Goal: Information Seeking & Learning: Learn about a topic

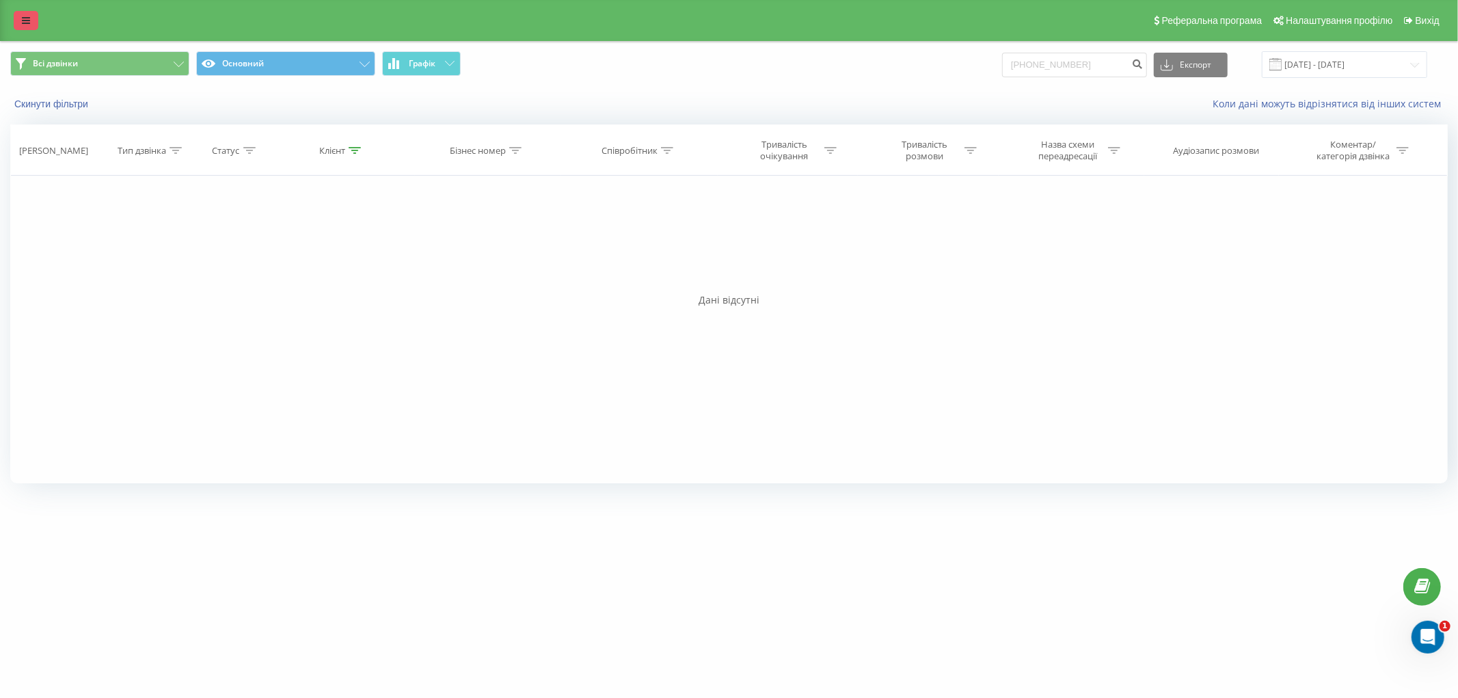
click at [29, 24] on icon at bounding box center [26, 21] width 8 height 10
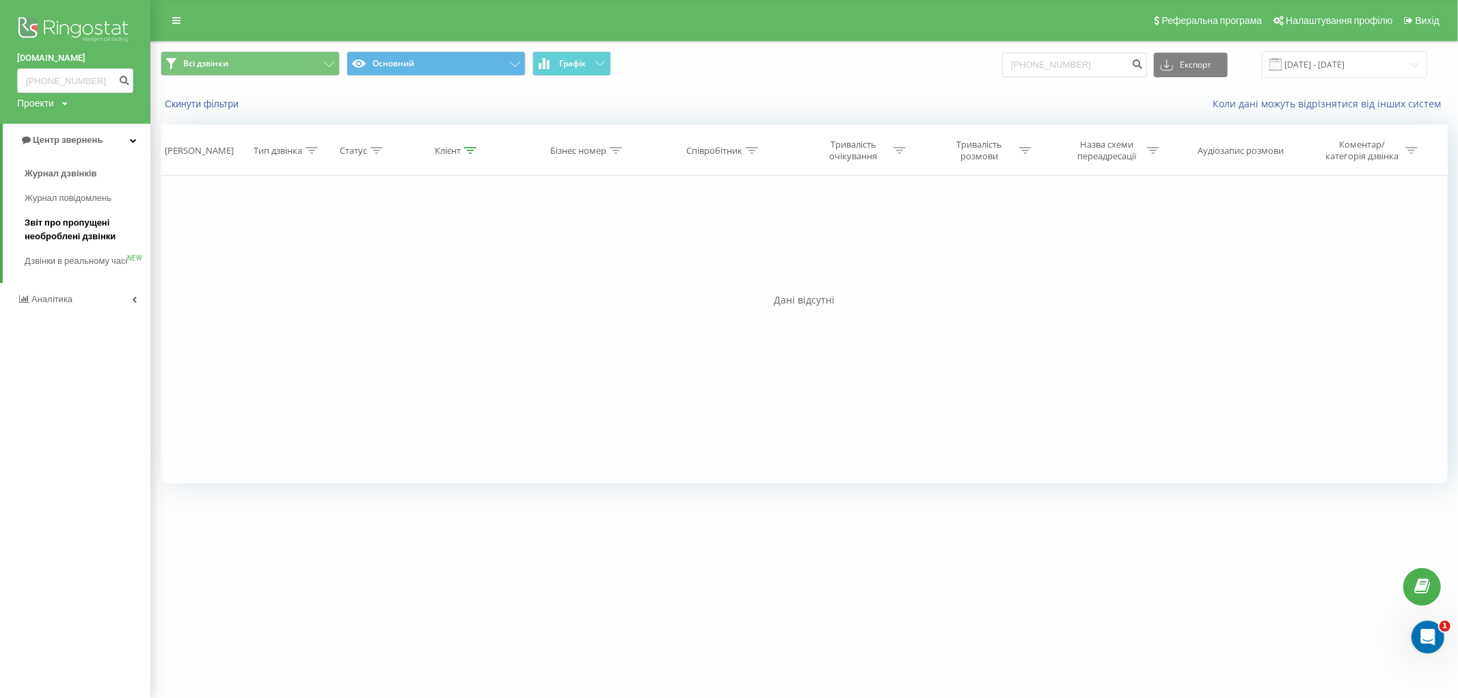
click at [99, 222] on span "Звіт про пропущені необроблені дзвінки" at bounding box center [84, 229] width 119 height 27
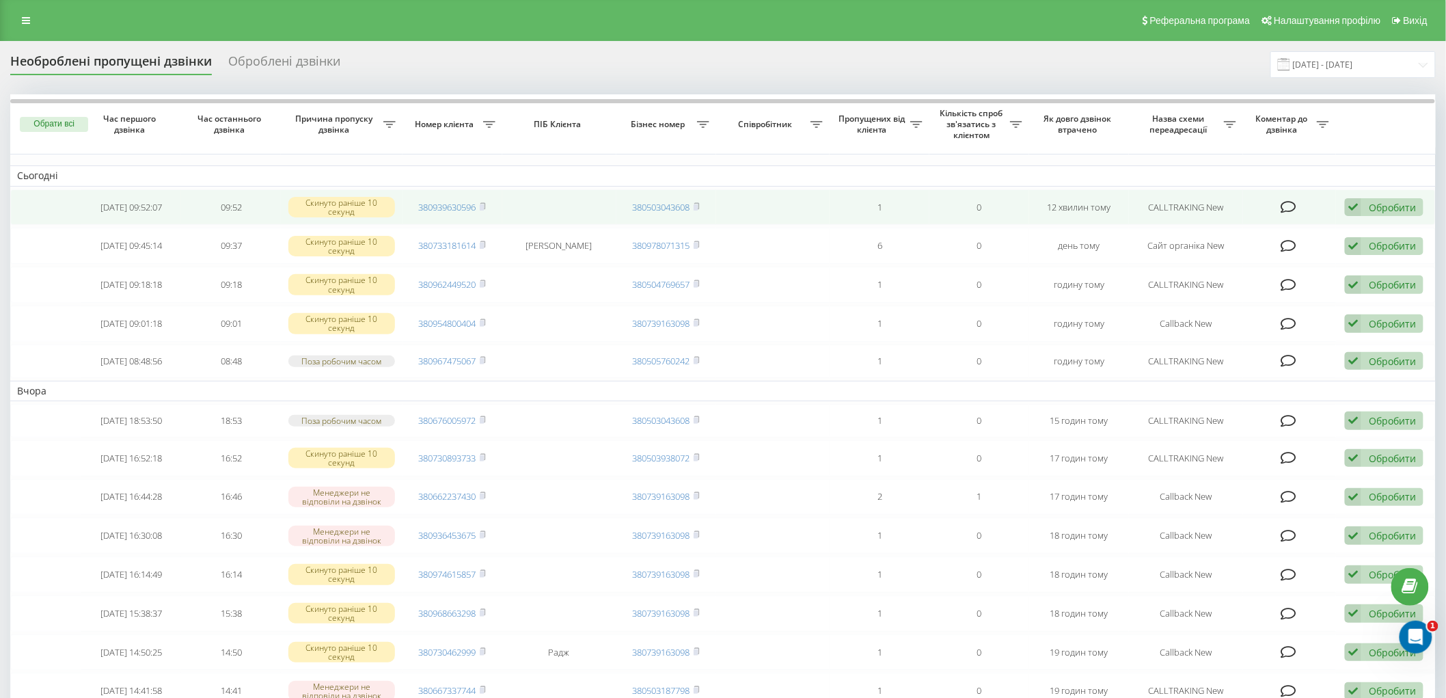
click at [1287, 206] on icon at bounding box center [1289, 207] width 16 height 14
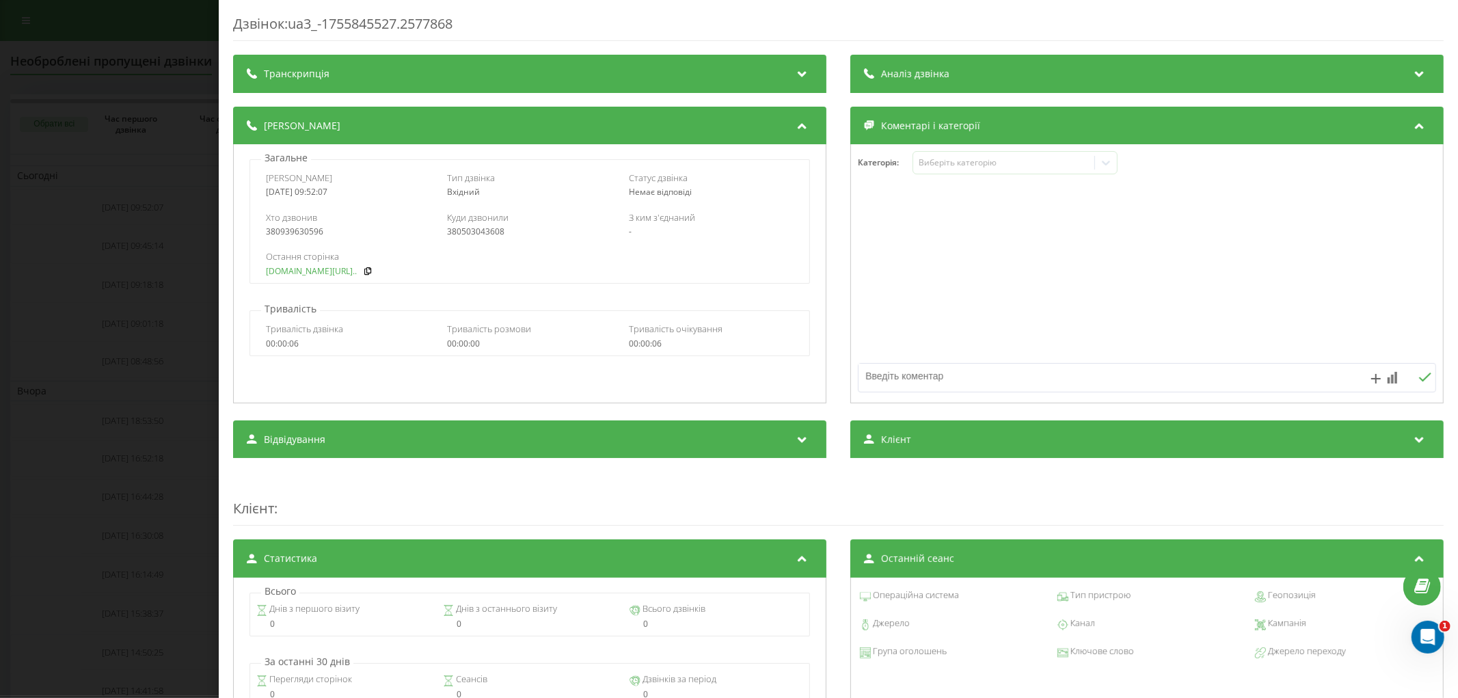
click at [301, 272] on link "[DOMAIN_NAME][URL].." at bounding box center [311, 272] width 91 height 10
click at [131, 103] on div "Дзвінок : ua3_-1755845527.2577868 Транскрипція Для AI-аналізу майбутніх дзвінкі…" at bounding box center [729, 349] width 1458 height 698
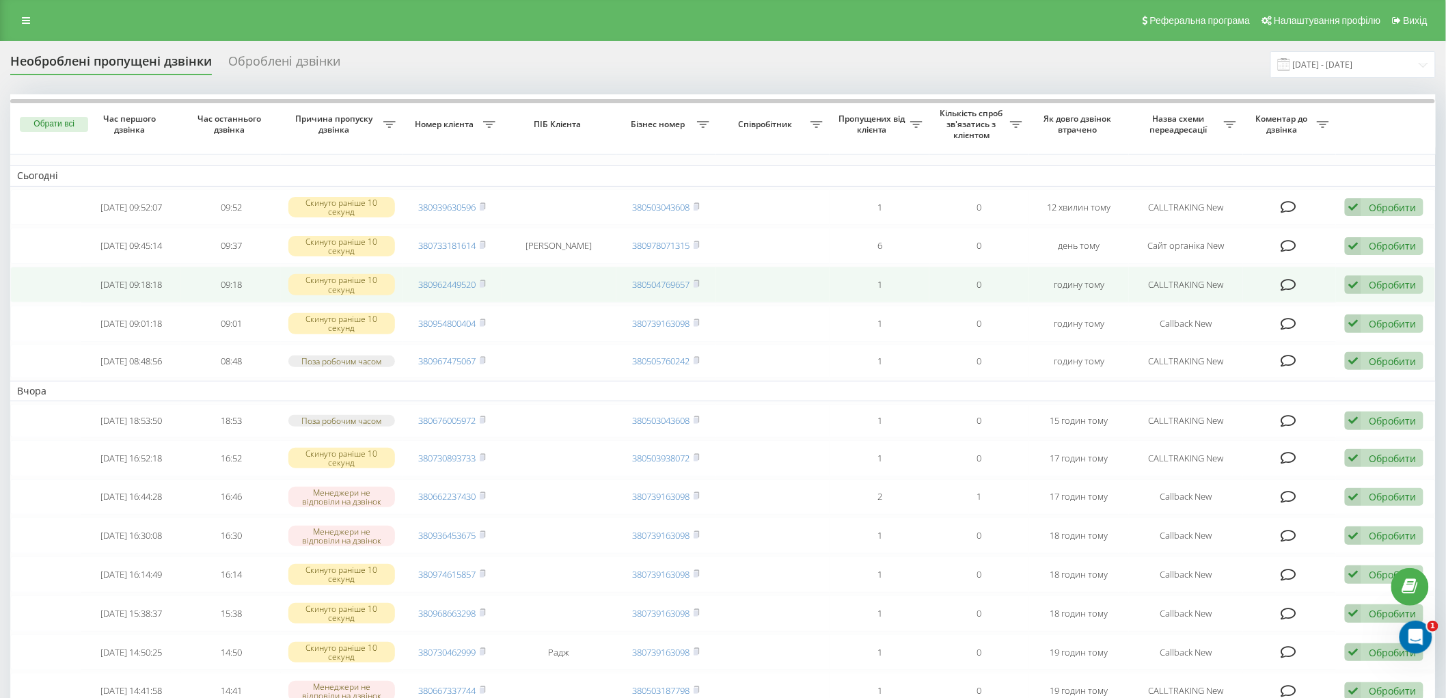
click at [1288, 281] on icon at bounding box center [1289, 285] width 16 height 14
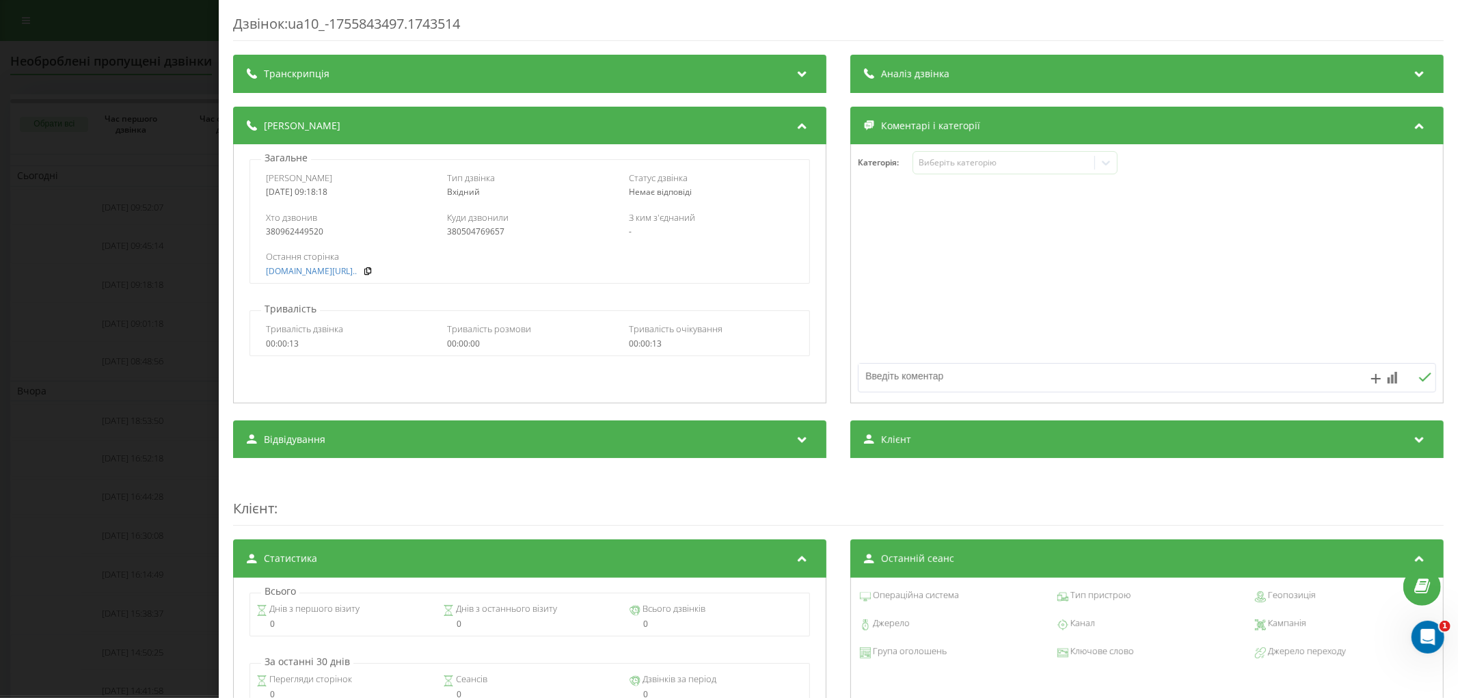
click at [194, 268] on div "Дзвінок : ua10_-1755843497.1743514 Транскрипція Для AI-аналізу майбутніх дзвінк…" at bounding box center [729, 349] width 1458 height 698
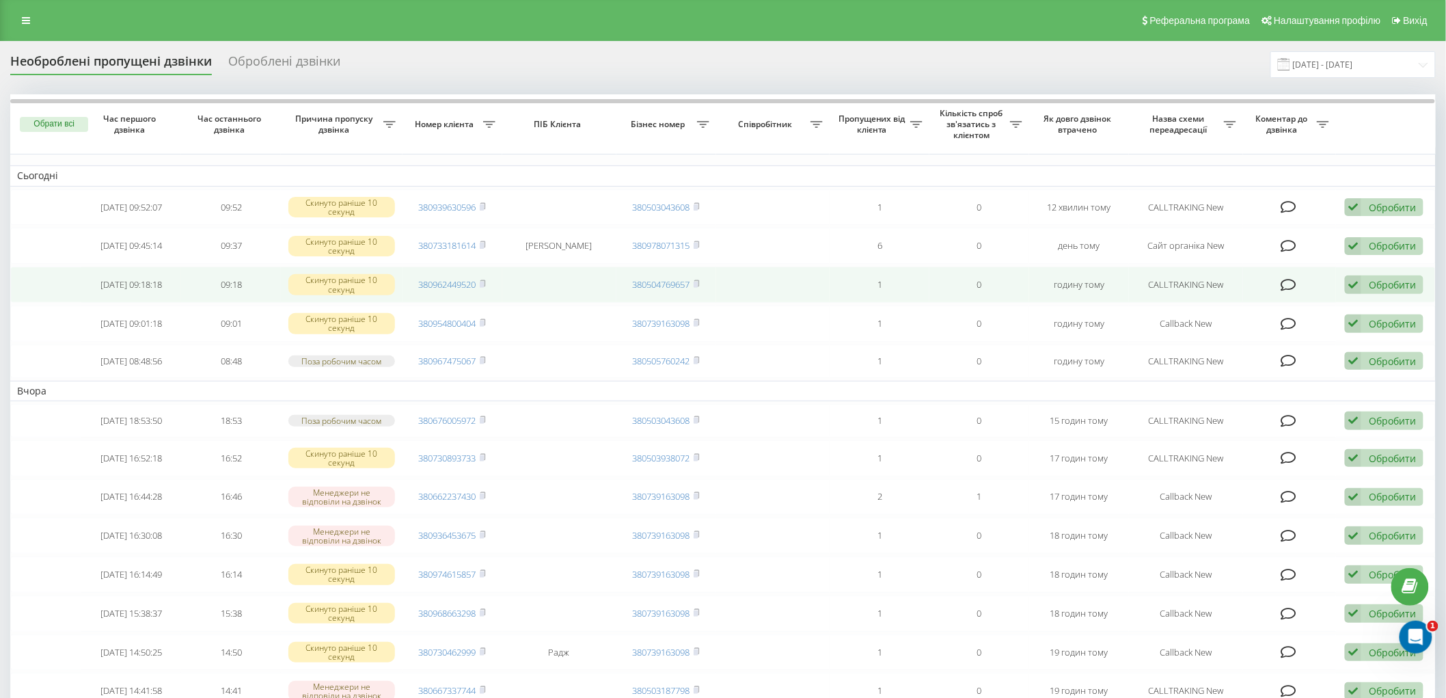
click at [1297, 287] on td at bounding box center [1289, 285] width 93 height 36
click at [1283, 278] on icon at bounding box center [1289, 285] width 16 height 14
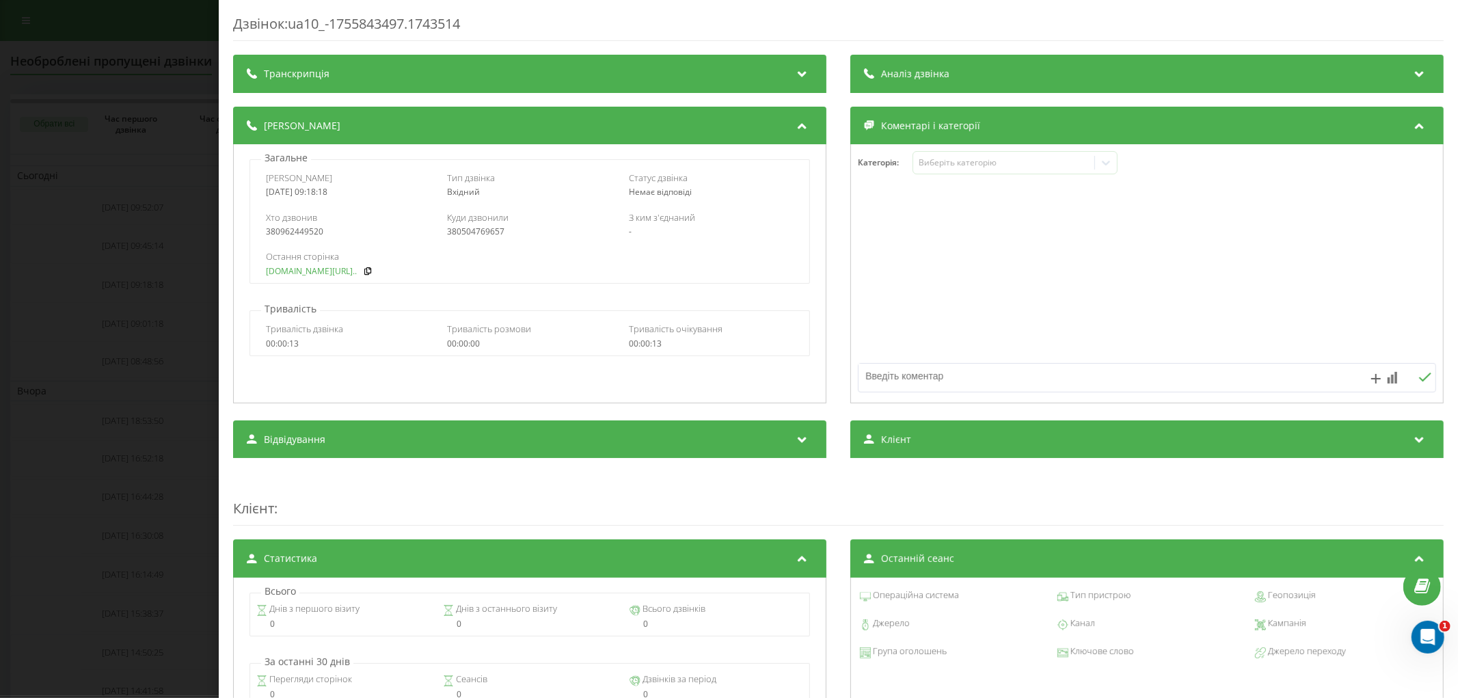
click at [299, 269] on link "[DOMAIN_NAME][URL].." at bounding box center [311, 272] width 91 height 10
click at [187, 169] on div "Дзвінок : ua10_-1755843497.1743514 Транскрипція Для AI-аналізу майбутніх дзвінк…" at bounding box center [729, 349] width 1458 height 698
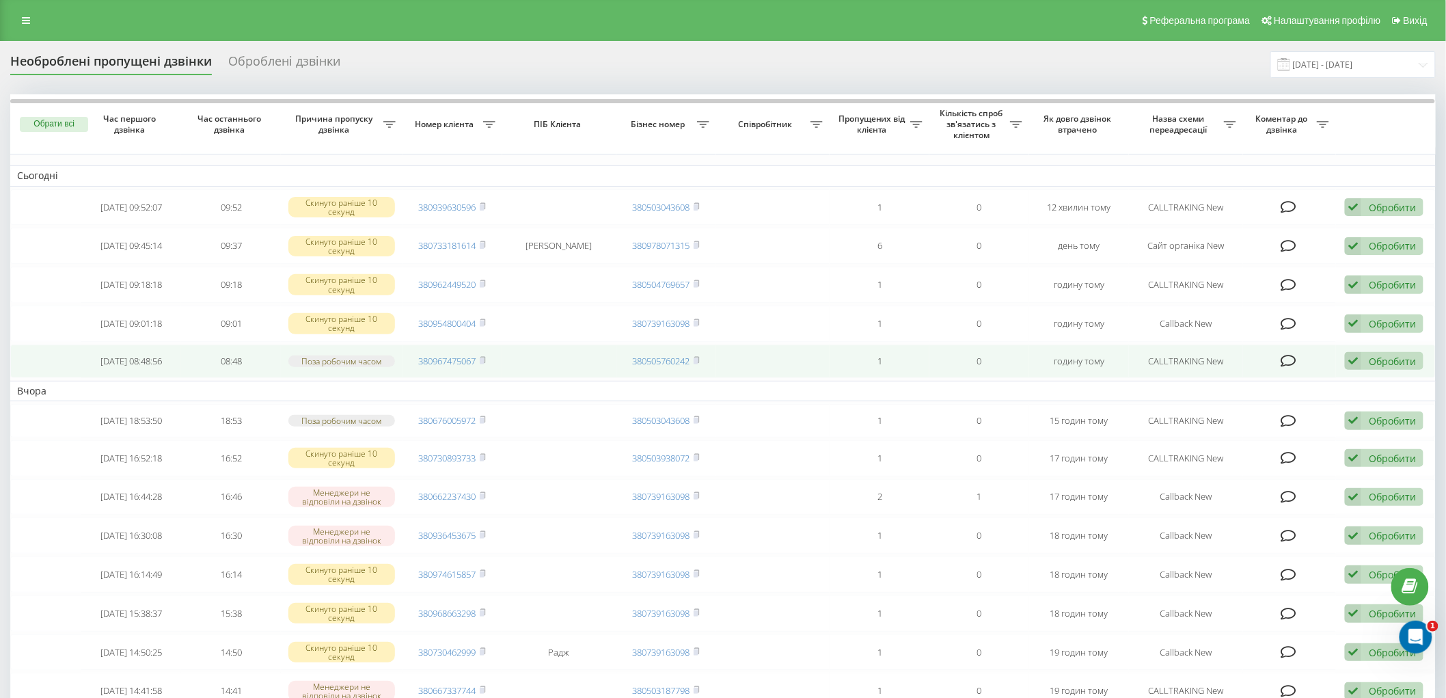
click at [1290, 359] on icon at bounding box center [1289, 361] width 16 height 14
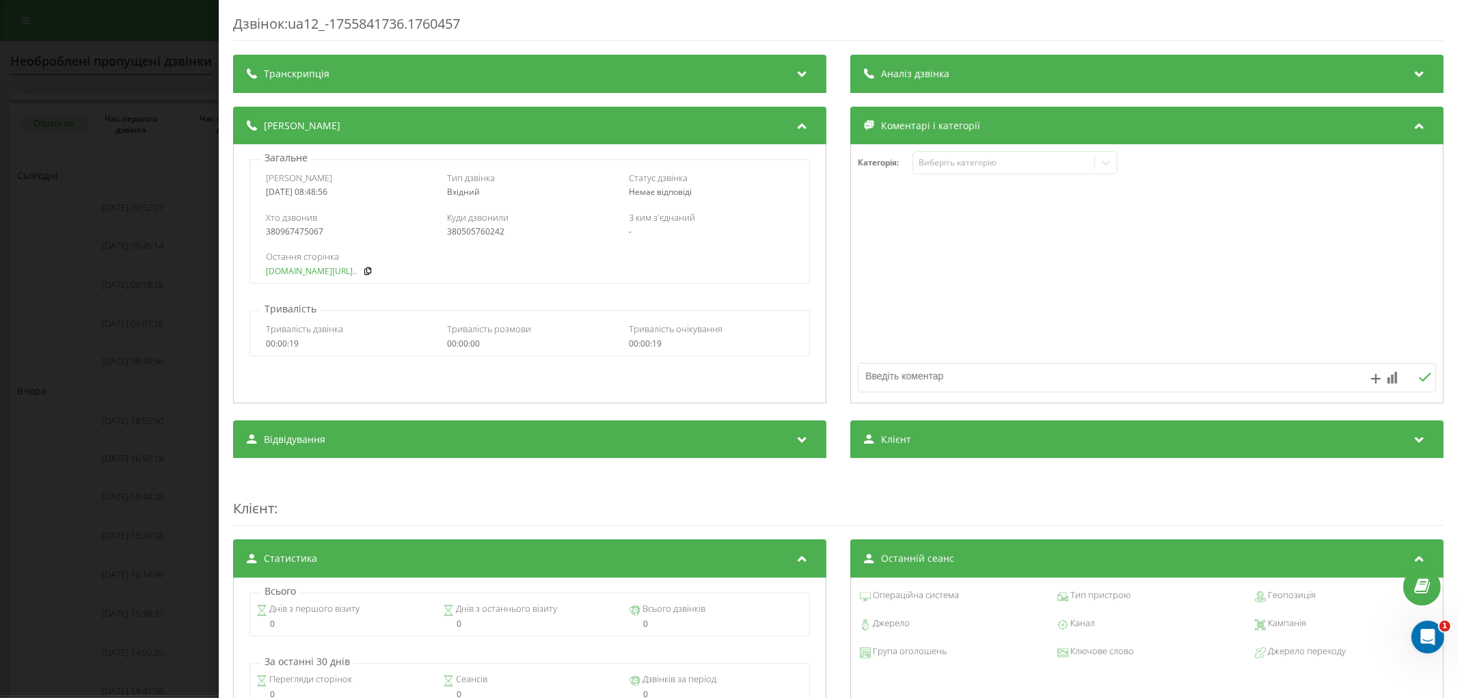
click at [303, 267] on link "[DOMAIN_NAME][URL].." at bounding box center [311, 272] width 91 height 10
click at [106, 206] on div "Дзвінок : ua12_-1755841736.1760457 Транскрипція Для AI-аналізу майбутніх дзвінк…" at bounding box center [729, 349] width 1458 height 698
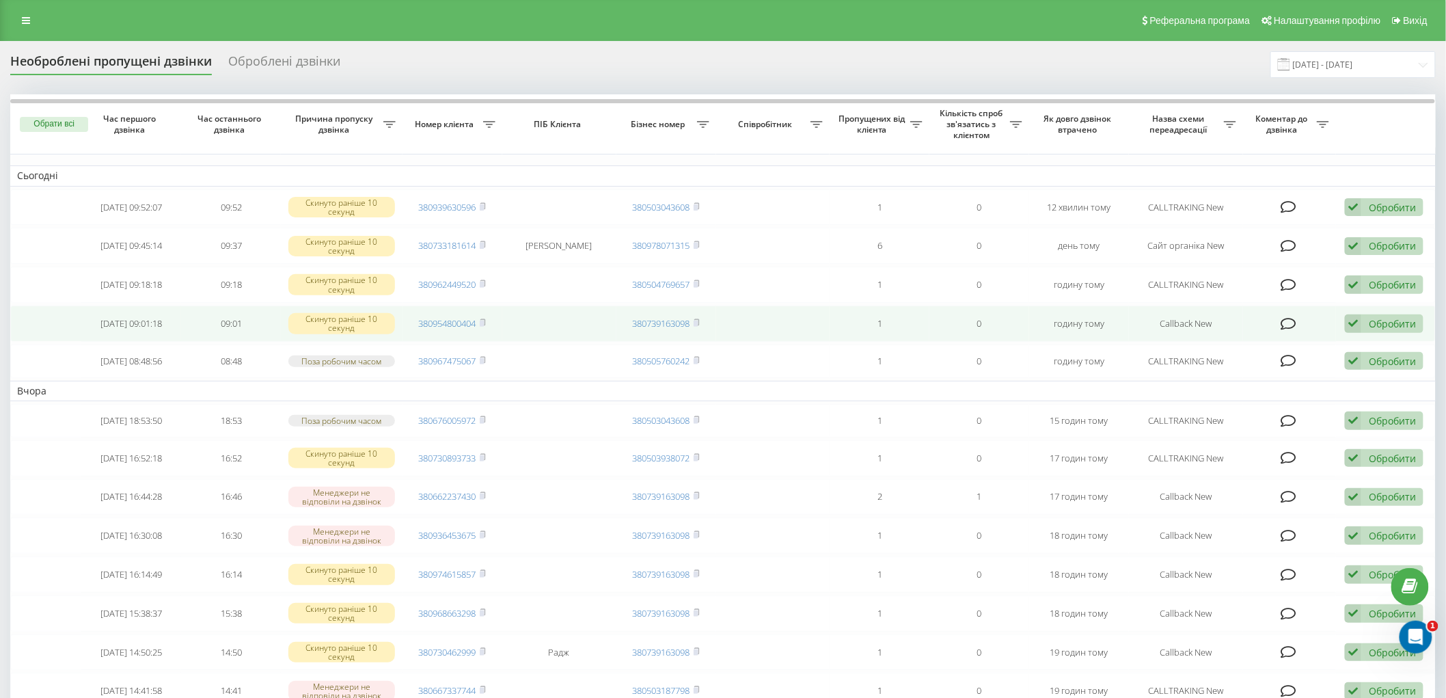
click at [1284, 320] on icon at bounding box center [1289, 324] width 16 height 14
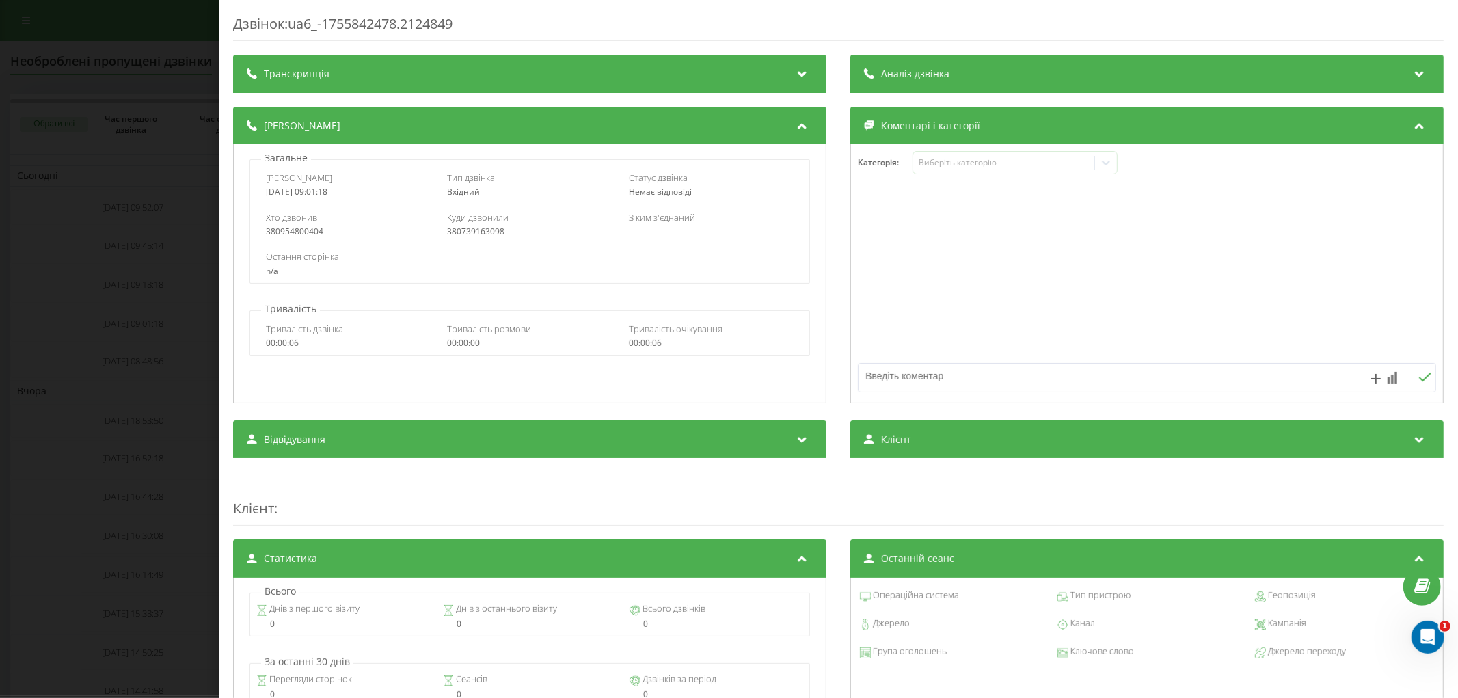
click at [140, 254] on div "Дзвінок : ua6_-1755842478.2124849 Транскрипція Для AI-аналізу майбутніх дзвінкі…" at bounding box center [729, 349] width 1458 height 698
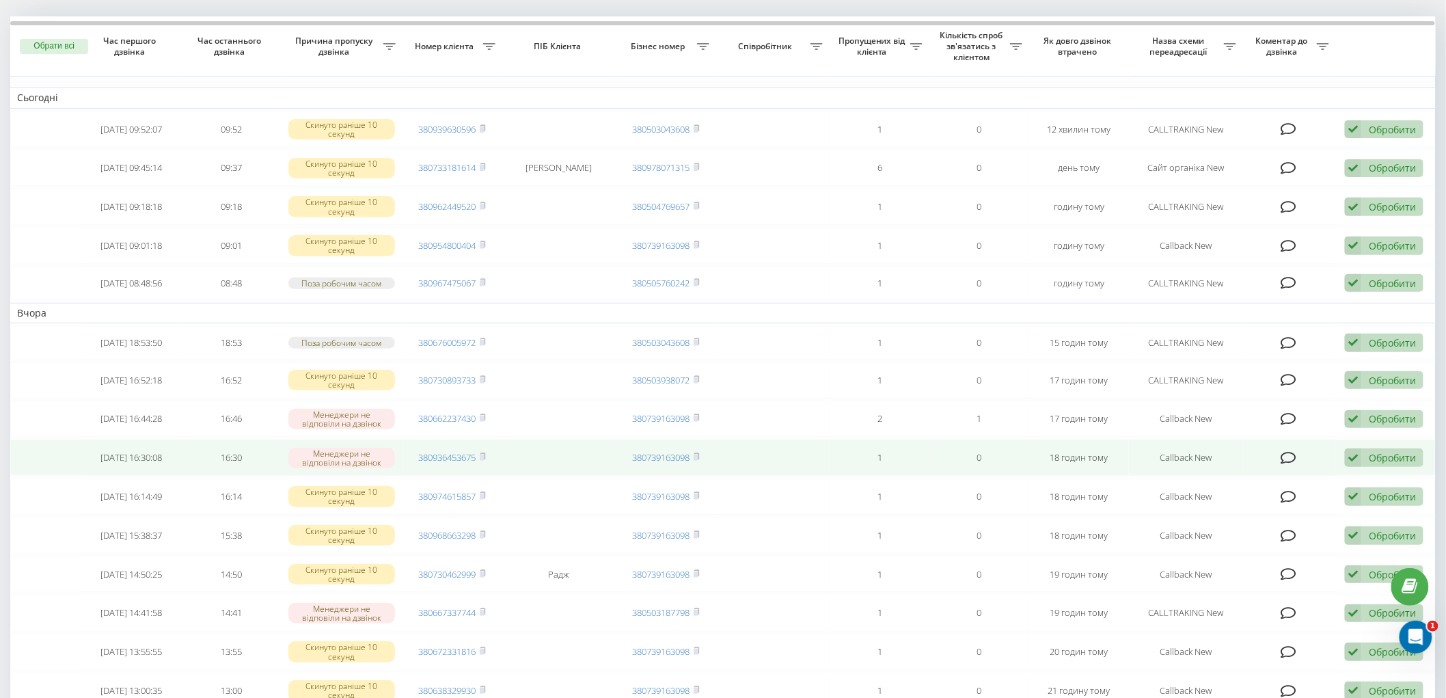
scroll to position [152, 0]
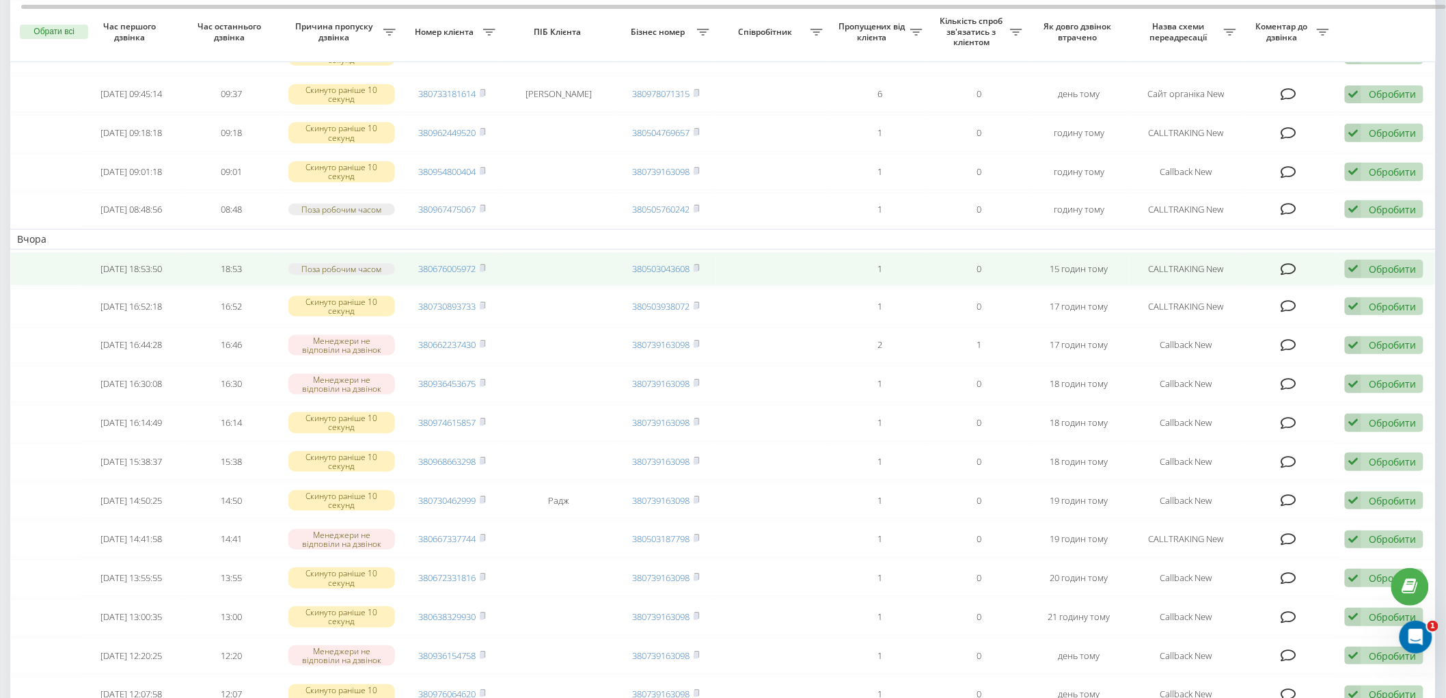
click at [1294, 262] on icon at bounding box center [1289, 269] width 16 height 14
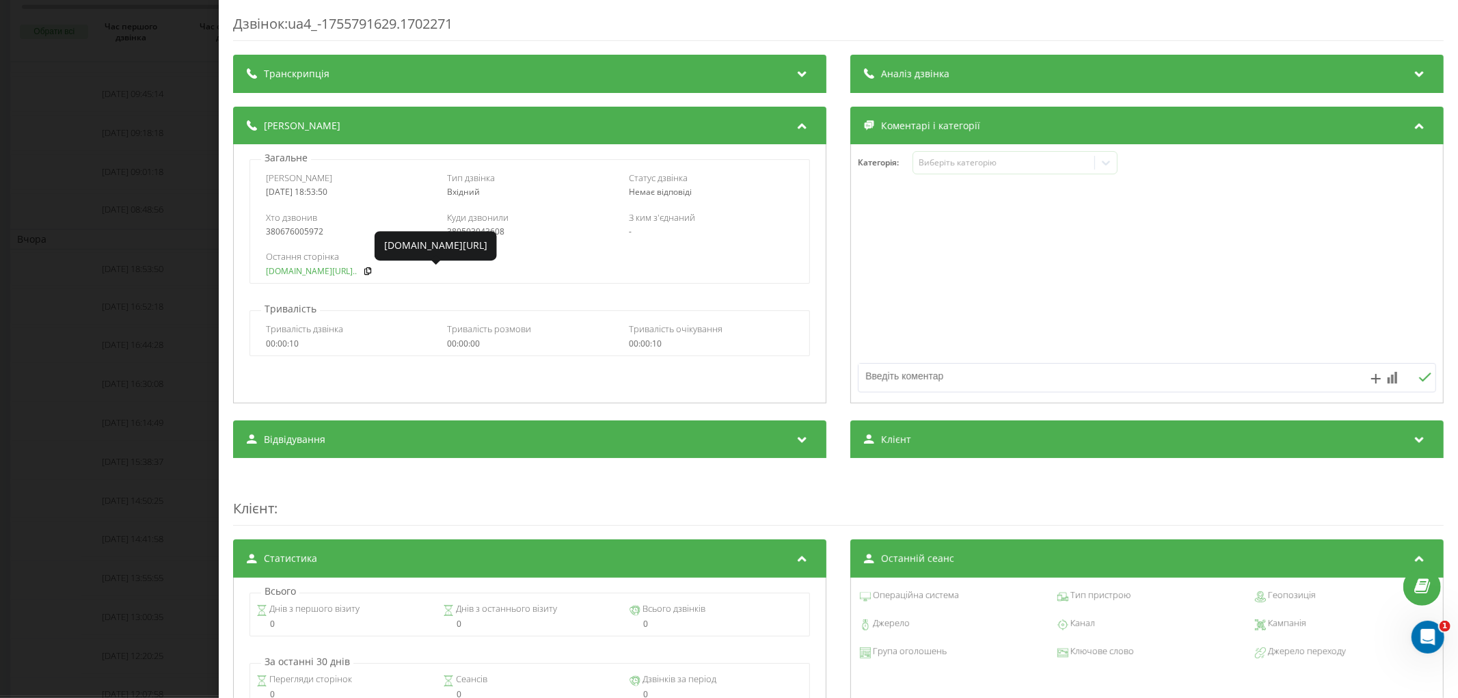
click at [312, 267] on link "[DOMAIN_NAME][URL].." at bounding box center [311, 272] width 91 height 10
click at [114, 237] on div "Дзвінок : ua4_-1755791629.1702271 Транскрипція Для AI-аналізу майбутніх дзвінкі…" at bounding box center [729, 349] width 1458 height 698
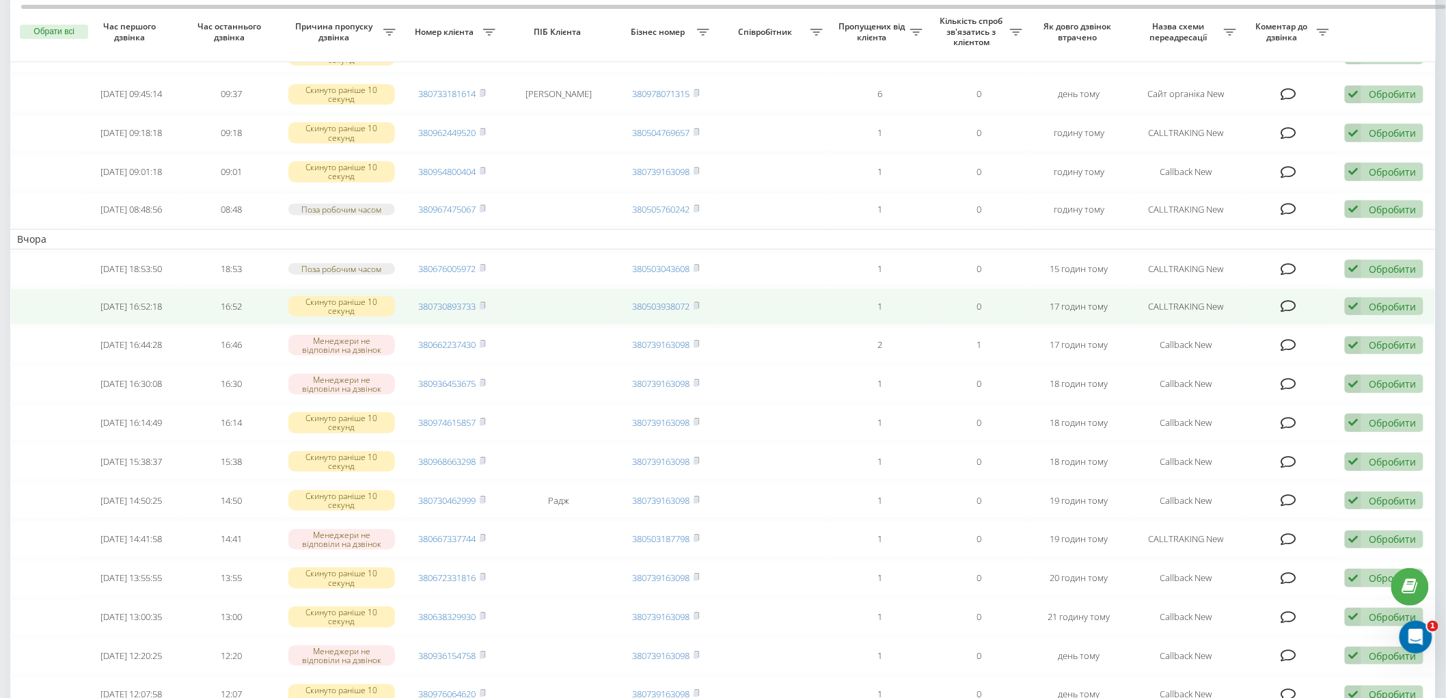
click at [1286, 303] on icon at bounding box center [1289, 306] width 16 height 14
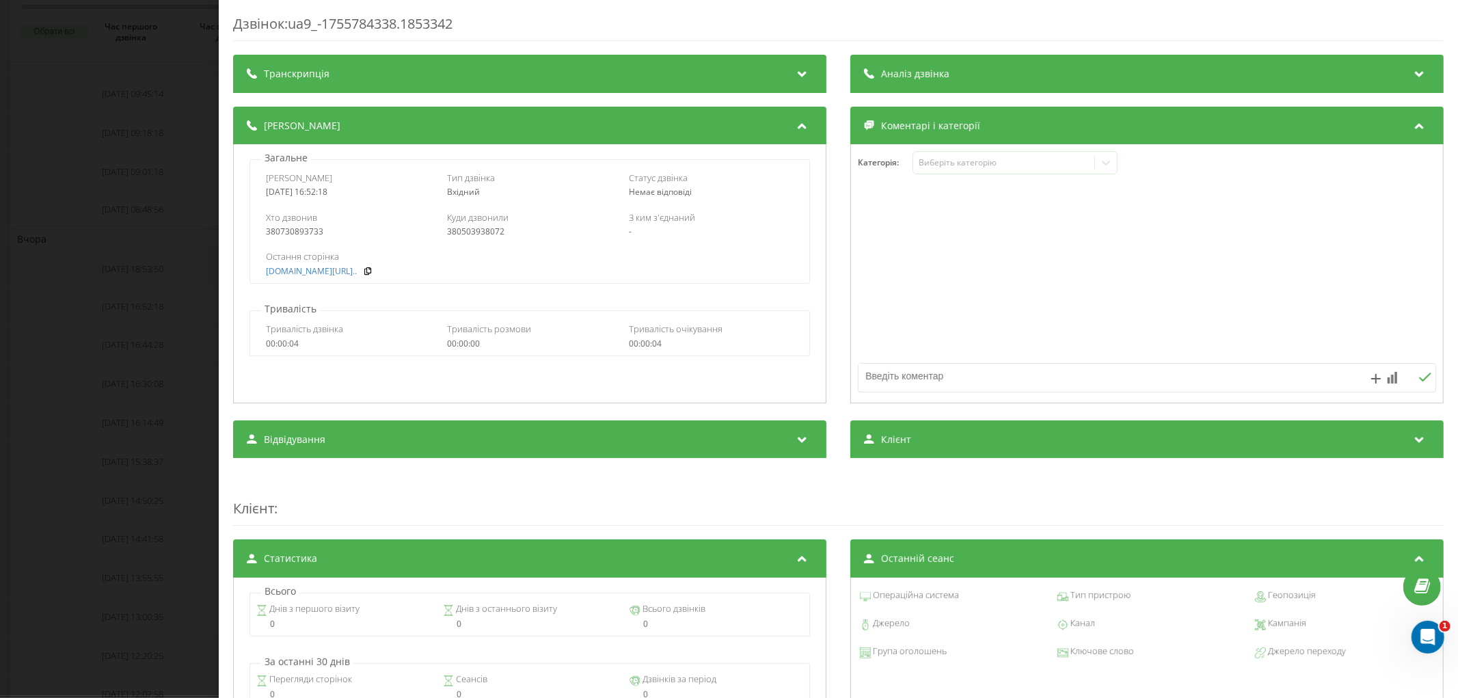
drag, startPoint x: 162, startPoint y: 256, endPoint x: 176, endPoint y: 258, distance: 14.5
click at [161, 256] on div "Дзвінок : ua9_-1755784338.1853342 Транскрипція Для AI-аналізу майбутніх дзвінкі…" at bounding box center [729, 349] width 1458 height 698
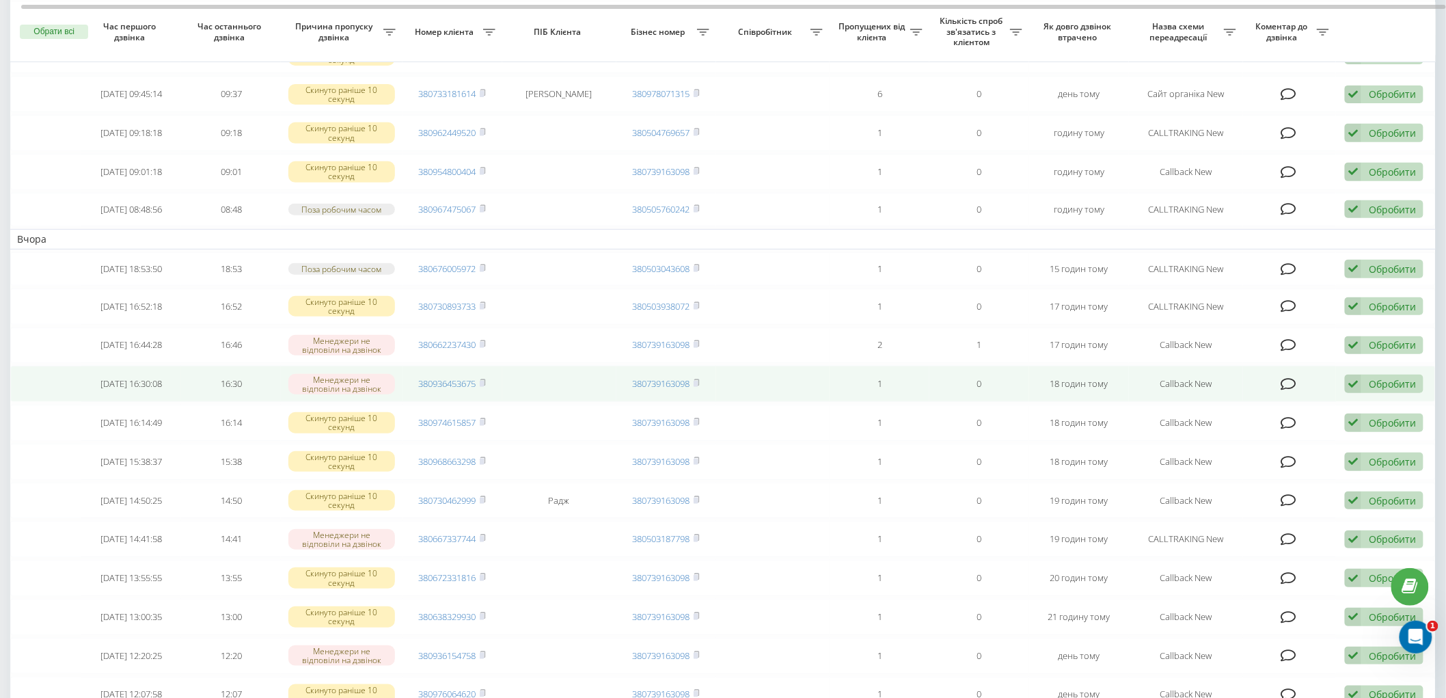
click at [1289, 377] on icon at bounding box center [1289, 384] width 16 height 14
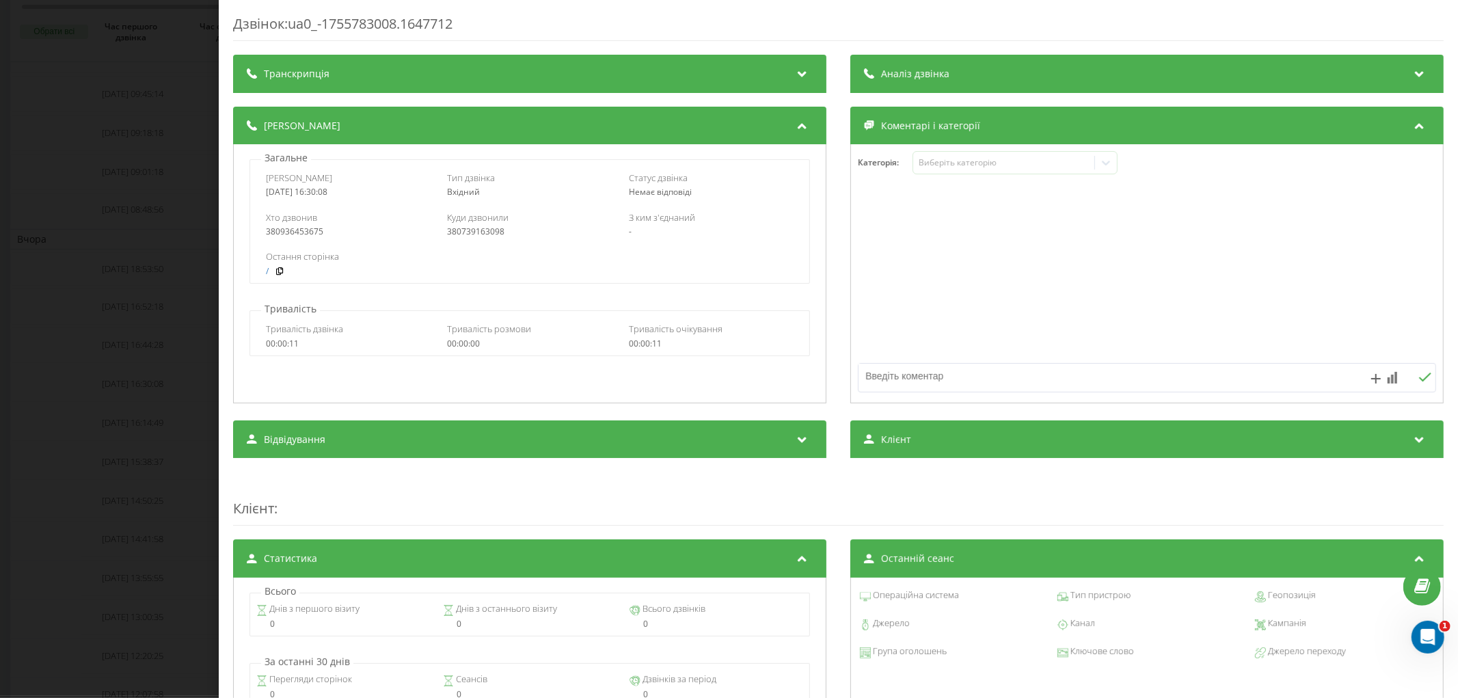
click at [149, 357] on div "Дзвінок : ua0_-1755783008.1647712 Транскрипція Для AI-аналізу майбутніх дзвінкі…" at bounding box center [729, 349] width 1458 height 698
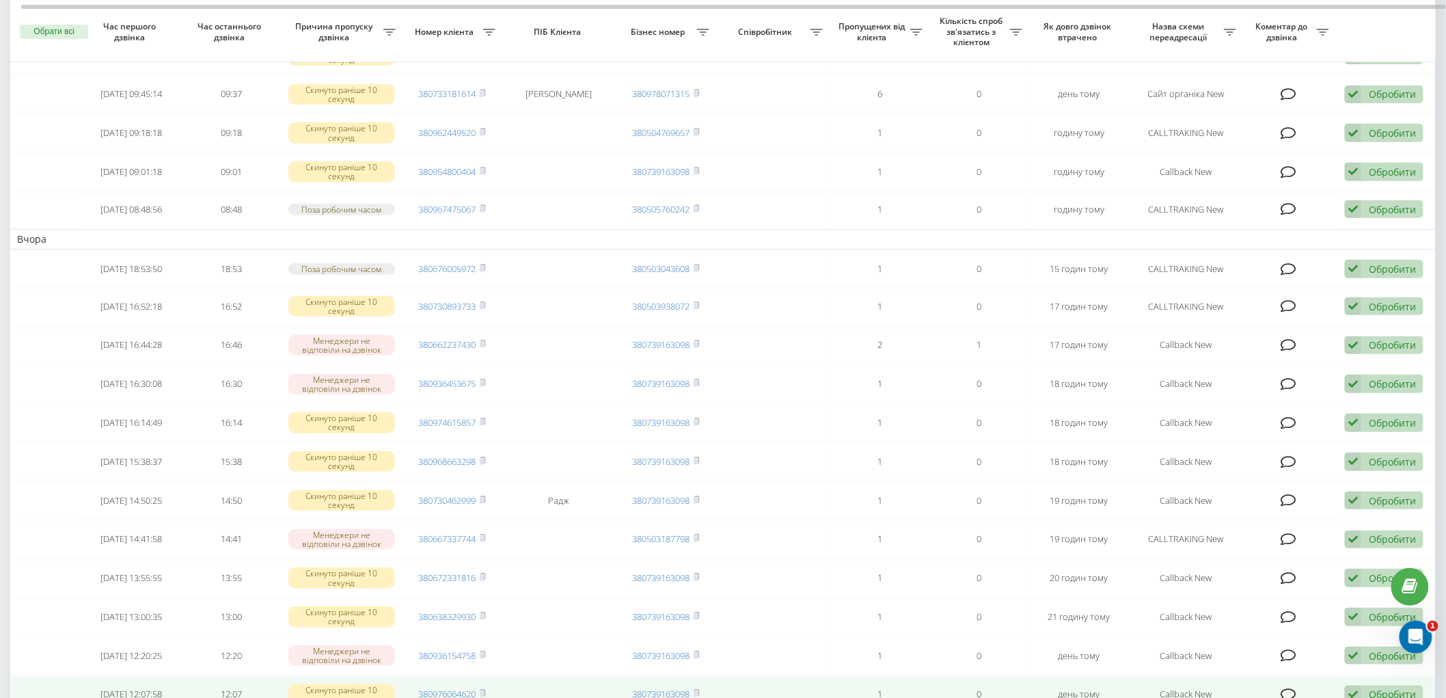
click at [10, 691] on td at bounding box center [45, 695] width 71 height 36
